Goal: Information Seeking & Learning: Find contact information

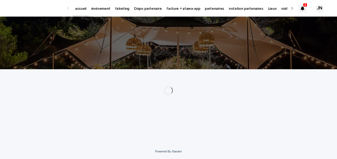
click at [208, 8] on p "partenaires" at bounding box center [214, 5] width 19 height 11
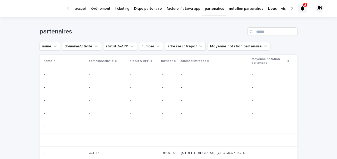
click at [106, 8] on p "événement" at bounding box center [100, 5] width 19 height 11
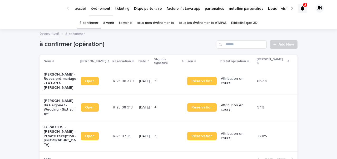
click at [117, 132] on div "R 25 07 2127 R 25 07 2127" at bounding box center [124, 136] width 22 height 9
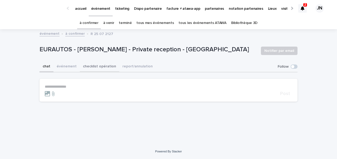
click at [105, 67] on button "checklist opération" at bounding box center [99, 66] width 39 height 11
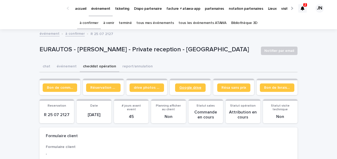
click at [192, 86] on span "Google drive" at bounding box center [190, 88] width 22 height 4
click at [191, 88] on span "Google drive" at bounding box center [190, 88] width 22 height 4
click at [211, 10] on p "partenaires" at bounding box center [214, 5] width 19 height 11
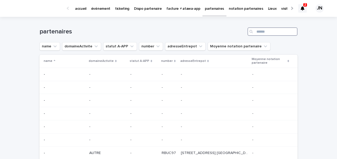
click at [263, 28] on input "Search" at bounding box center [273, 31] width 50 height 8
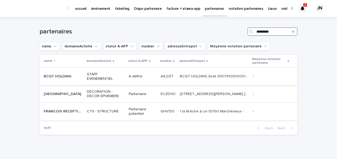
type input "********"
click at [127, 115] on td "Partenaire potentiel" at bounding box center [143, 112] width 32 height 18
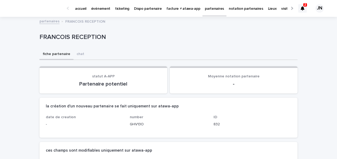
click at [83, 33] on div "FRANCOIS RECEPTION" at bounding box center [167, 36] width 256 height 9
click at [83, 37] on p "FRANCOIS RECEPTION" at bounding box center [167, 37] width 256 height 8
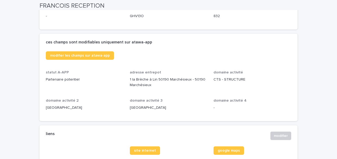
scroll to position [131, 0]
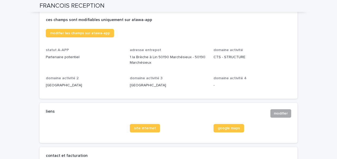
click at [283, 115] on span "modifier" at bounding box center [281, 113] width 14 height 5
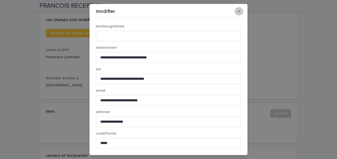
click at [241, 11] on button "button" at bounding box center [239, 11] width 9 height 8
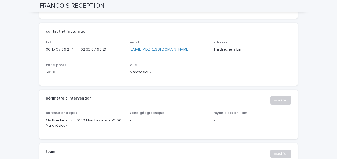
scroll to position [260, 0]
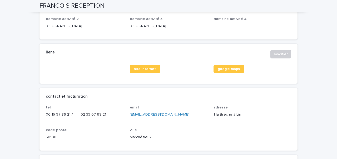
scroll to position [194, 0]
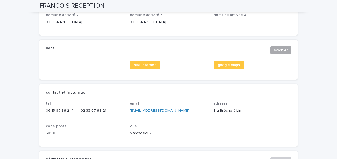
click at [274, 52] on span "modifier" at bounding box center [281, 50] width 14 height 5
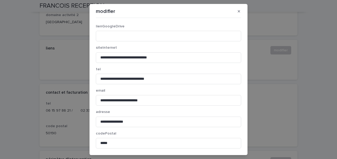
scroll to position [8, 0]
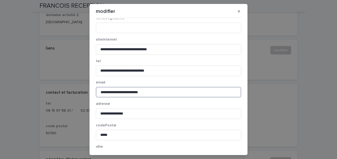
drag, startPoint x: 162, startPoint y: 94, endPoint x: 88, endPoint y: 91, distance: 74.3
click at [88, 91] on div "**********" at bounding box center [168, 79] width 337 height 159
paste input
type input "******"
drag, startPoint x: 116, startPoint y: 91, endPoint x: 85, endPoint y: 90, distance: 30.6
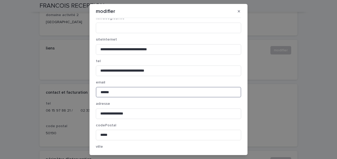
click at [85, 90] on div "**********" at bounding box center [168, 79] width 337 height 159
paste input "**********"
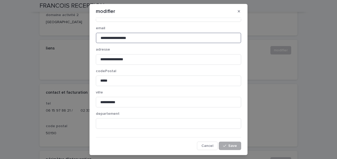
type input "**********"
click at [228, 145] on div "button" at bounding box center [225, 146] width 5 height 4
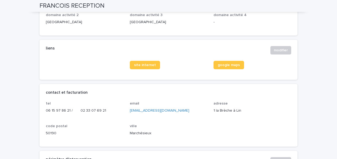
scroll to position [0, 0]
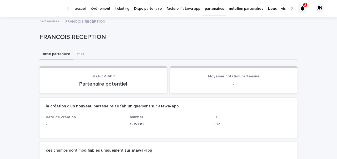
click at [205, 8] on p "partenaires" at bounding box center [214, 5] width 19 height 11
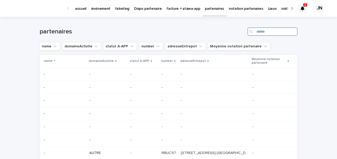
click at [264, 34] on input "Search" at bounding box center [273, 31] width 50 height 8
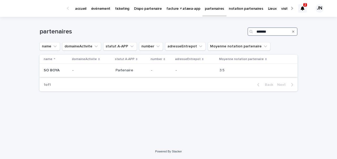
type input "*******"
click at [104, 76] on td "-" at bounding box center [91, 70] width 43 height 13
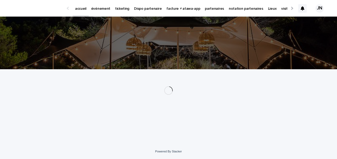
click at [207, 9] on p "partenaires" at bounding box center [214, 5] width 19 height 11
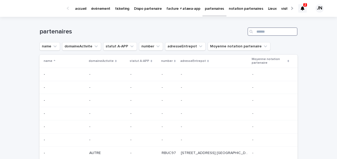
click at [256, 34] on input "Search" at bounding box center [273, 31] width 50 height 8
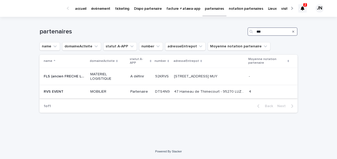
type input "***"
click at [113, 96] on div "MOBILIER" at bounding box center [108, 91] width 36 height 9
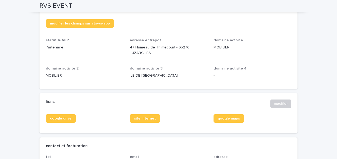
scroll to position [228, 0]
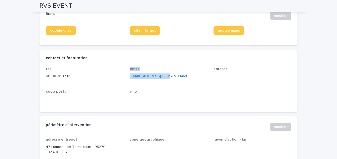
drag, startPoint x: 124, startPoint y: 77, endPoint x: 160, endPoint y: 77, distance: 35.8
click at [160, 77] on div "tel 06 08 36 17 81 email flavien@rvs-event.fr adresse - code postal - ville -" at bounding box center [168, 86] width 245 height 39
drag, startPoint x: 165, startPoint y: 77, endPoint x: 127, endPoint y: 75, distance: 37.2
click at [127, 75] on div "tel 06 08 36 17 81 email flavien@rvs-event.fr adresse - code postal - ville -" at bounding box center [168, 86] width 245 height 39
copy link "flavien@rvs-event.fr"
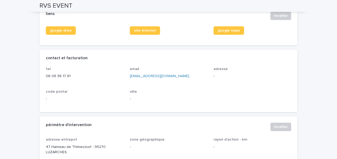
click at [173, 66] on div "contact et facturation" at bounding box center [168, 58] width 258 height 17
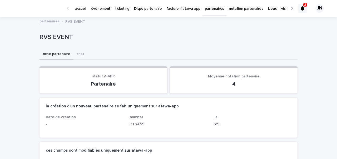
click at [85, 7] on p "accueil" at bounding box center [80, 5] width 11 height 11
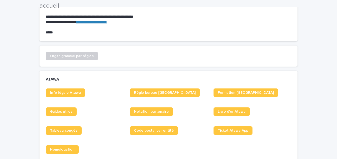
scroll to position [169, 0]
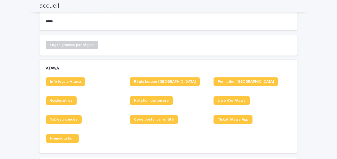
click at [67, 122] on link "Tableau congés" at bounding box center [64, 119] width 36 height 8
